Goal: Task Accomplishment & Management: Manage account settings

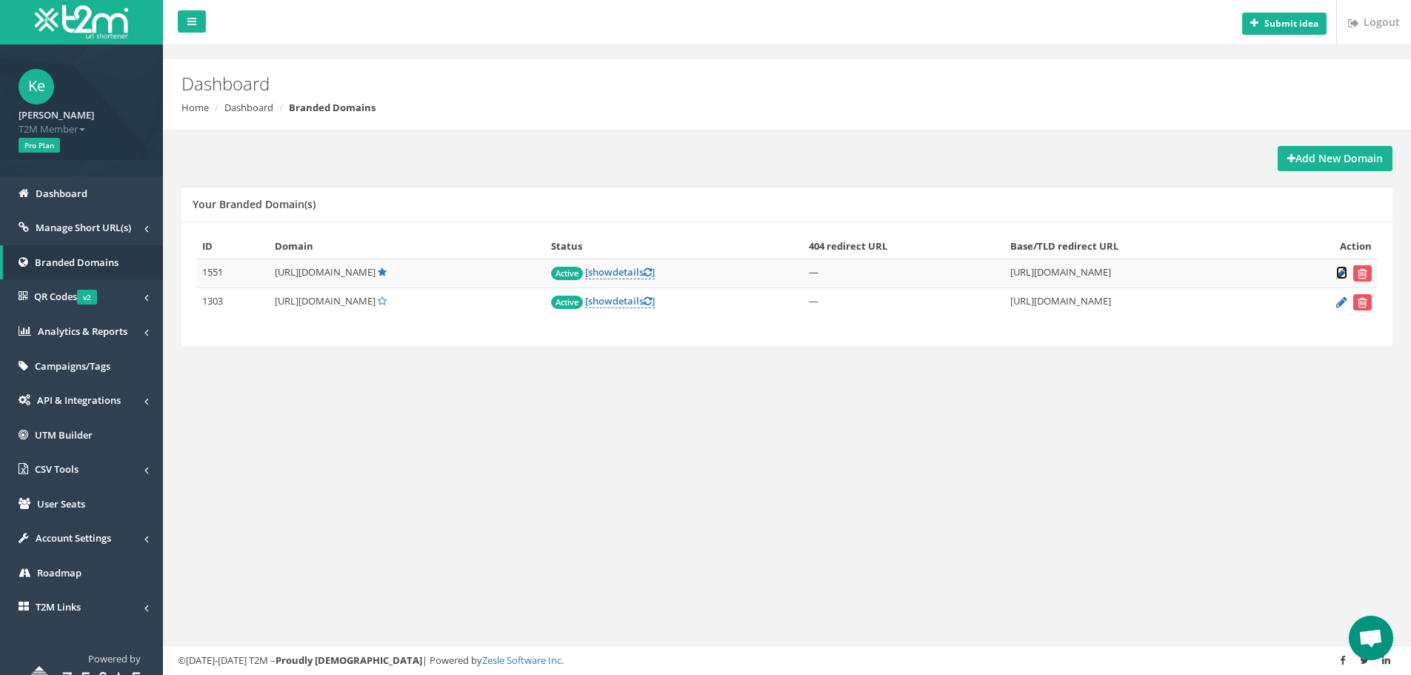
click at [1342, 271] on icon at bounding box center [1341, 273] width 11 height 10
click at [1341, 275] on icon at bounding box center [1341, 273] width 11 height 10
click at [1047, 275] on td "https://www.betmarino853.com/tr/" at bounding box center [1137, 273] width 267 height 29
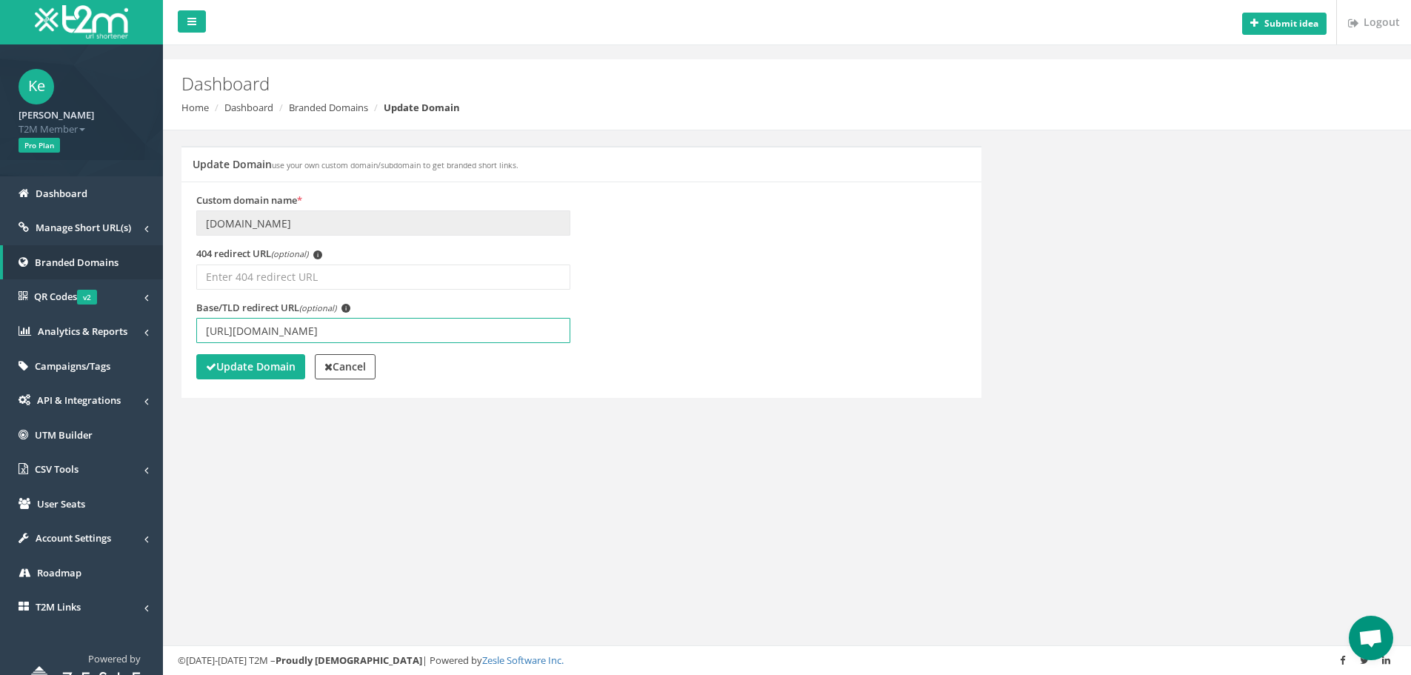
click at [333, 330] on input "[URL][DOMAIN_NAME]" at bounding box center [383, 330] width 374 height 25
type input "[URL][DOMAIN_NAME]"
click at [244, 375] on button "Update Domain" at bounding box center [250, 366] width 109 height 25
click at [330, 335] on input "[URL][DOMAIN_NAME]" at bounding box center [383, 330] width 374 height 25
type input "https://www.betmarino854.com/tr/"
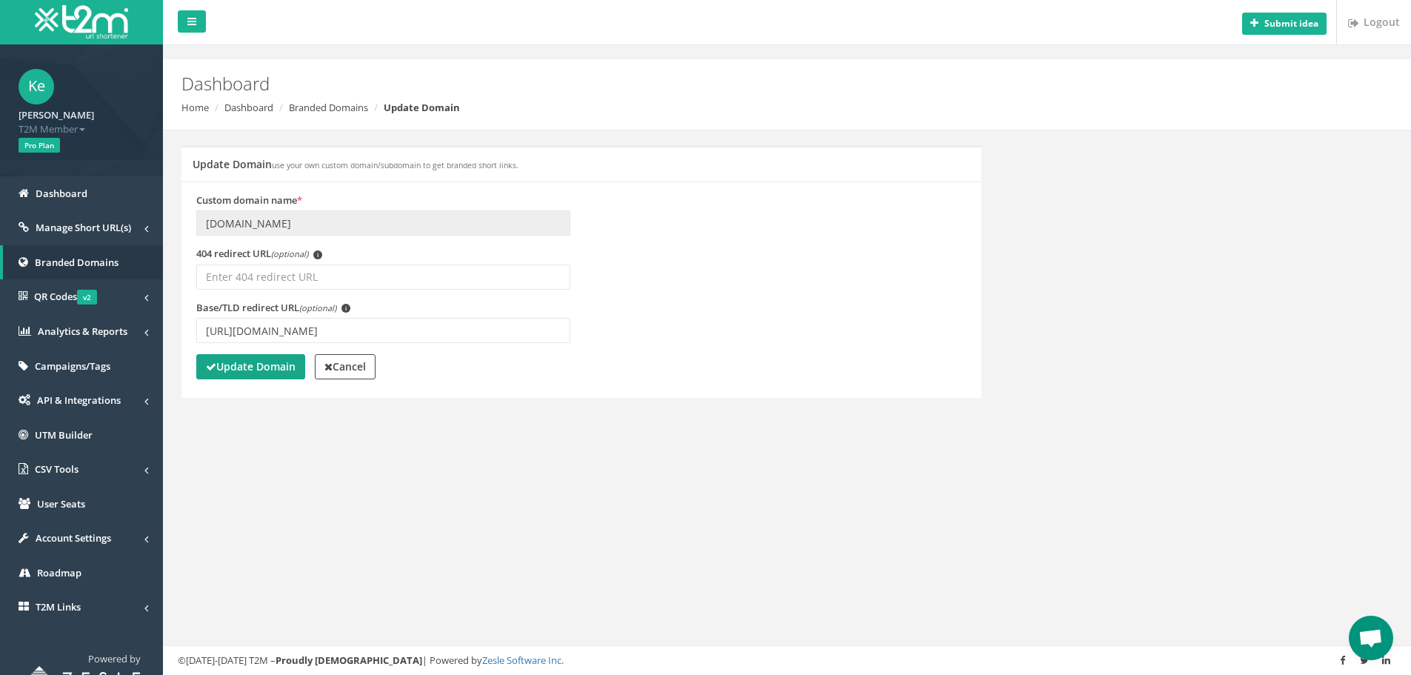
click at [260, 367] on strong "Update Domain" at bounding box center [251, 366] width 90 height 14
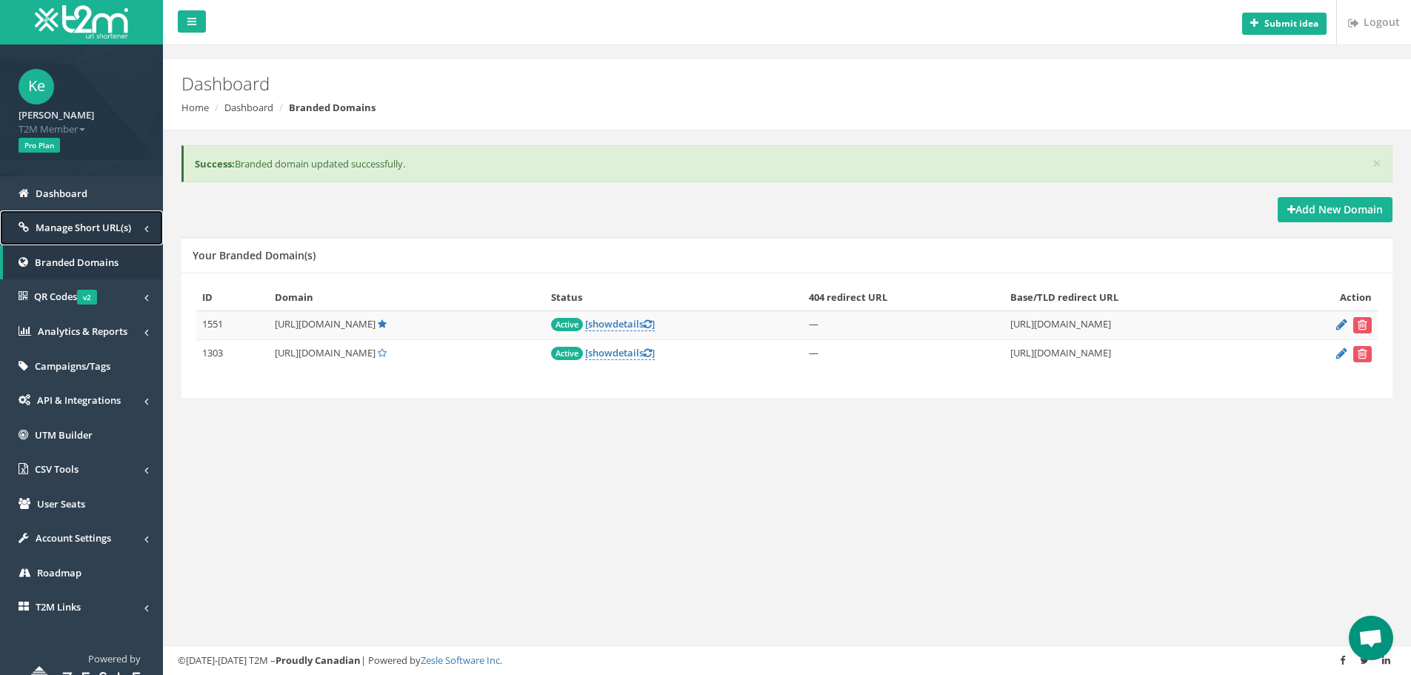
click at [101, 232] on span "Manage Short URL(s)" at bounding box center [84, 227] width 96 height 13
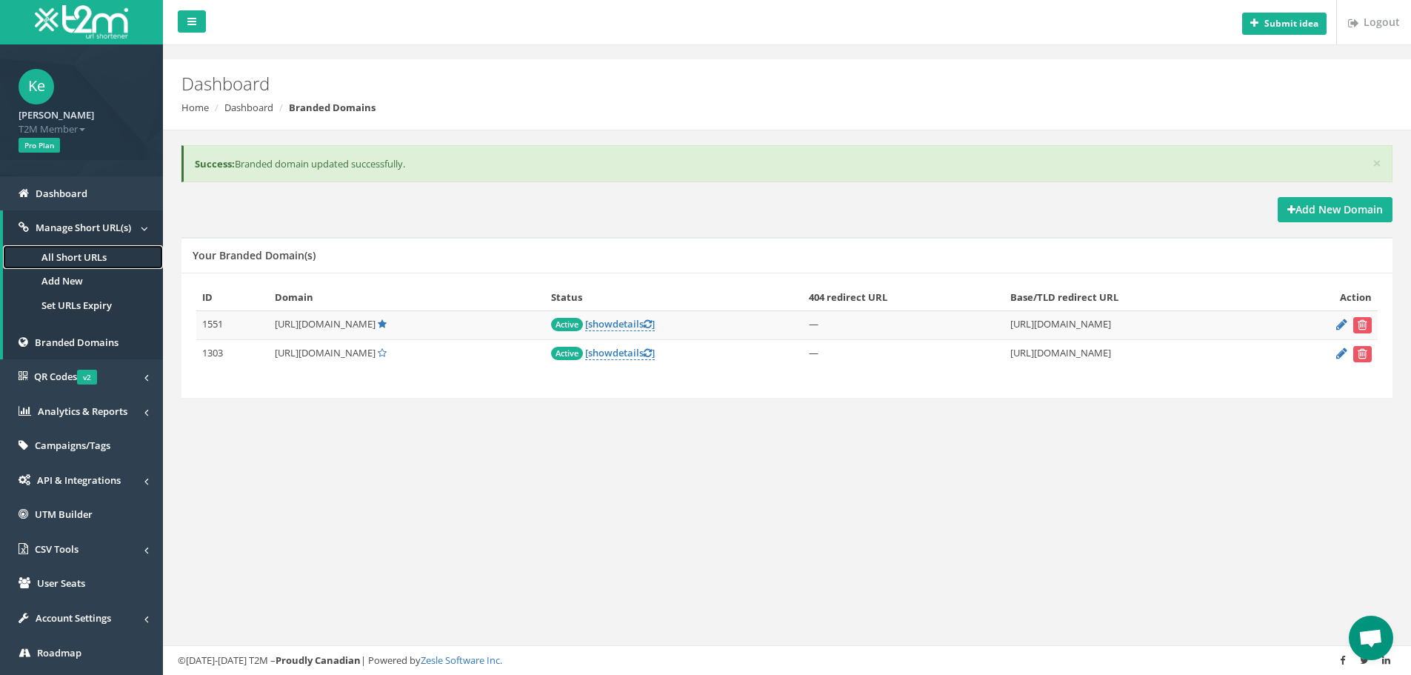
click at [99, 261] on link "All Short URLs" at bounding box center [83, 257] width 160 height 24
